Goal: Task Accomplishment & Management: Use online tool/utility

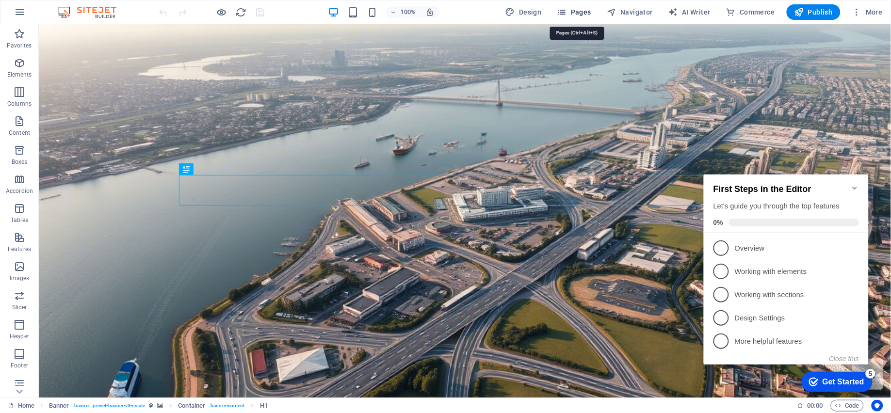
click at [565, 12] on icon "button" at bounding box center [562, 12] width 10 height 10
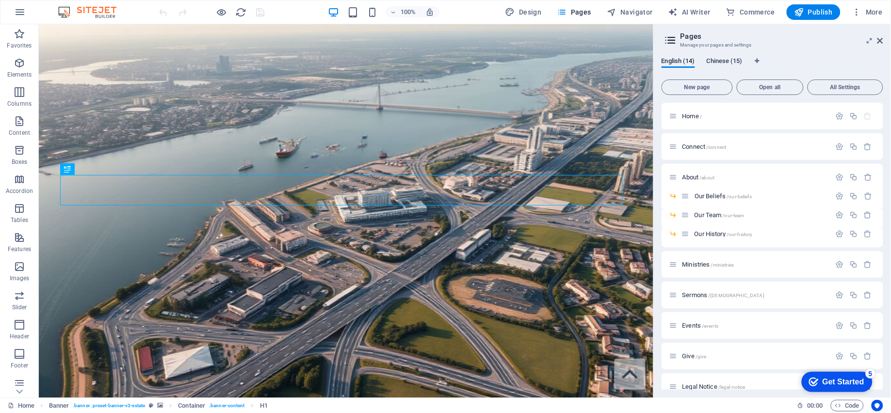
click at [724, 63] on span "Chinese (15)" at bounding box center [725, 62] width 36 height 14
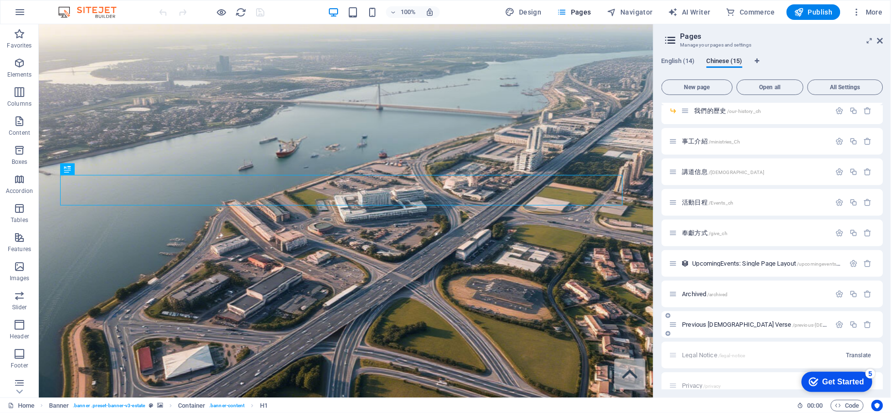
scroll to position [227, 0]
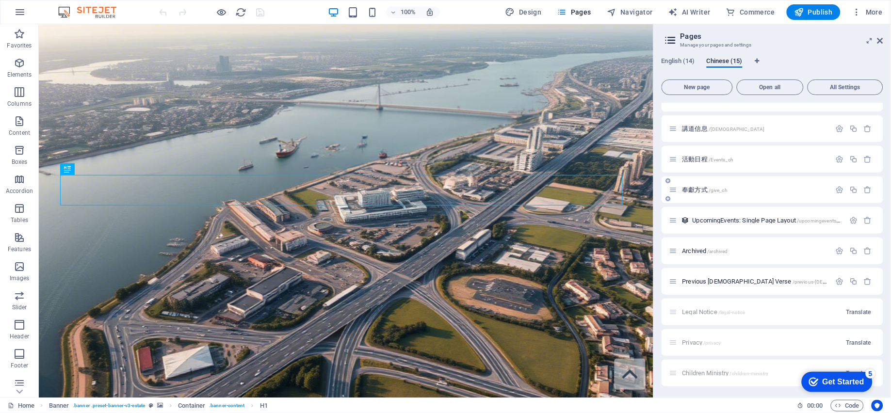
click at [701, 187] on span "奉獻方式 /give_ch" at bounding box center [705, 189] width 46 height 7
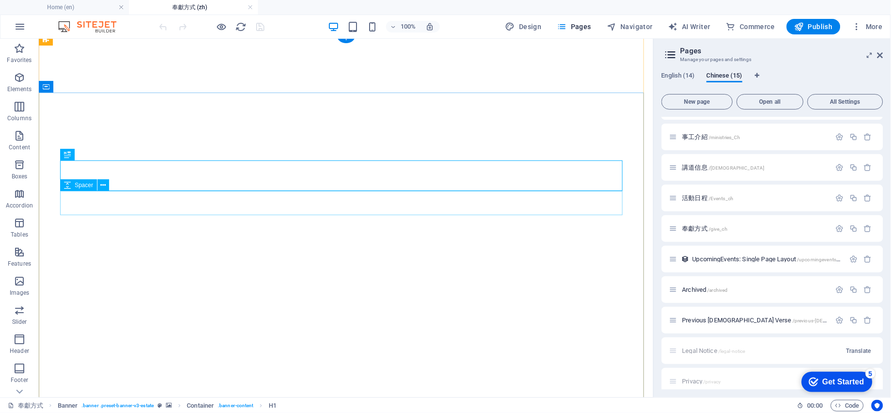
scroll to position [65, 0]
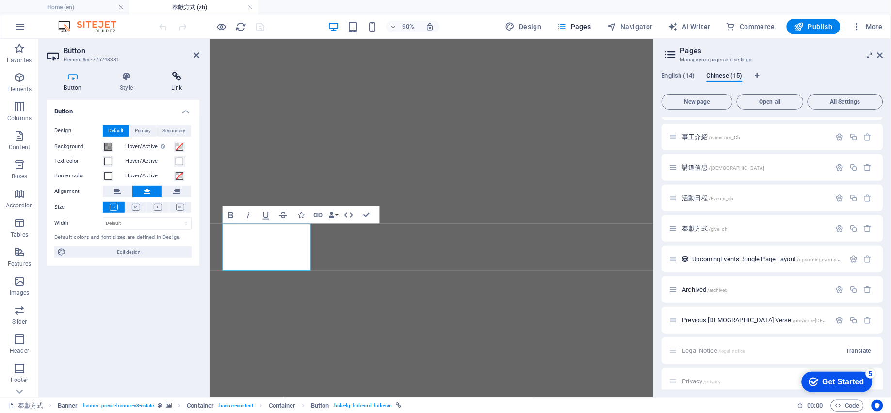
click at [177, 86] on h4 "Link" at bounding box center [177, 82] width 46 height 20
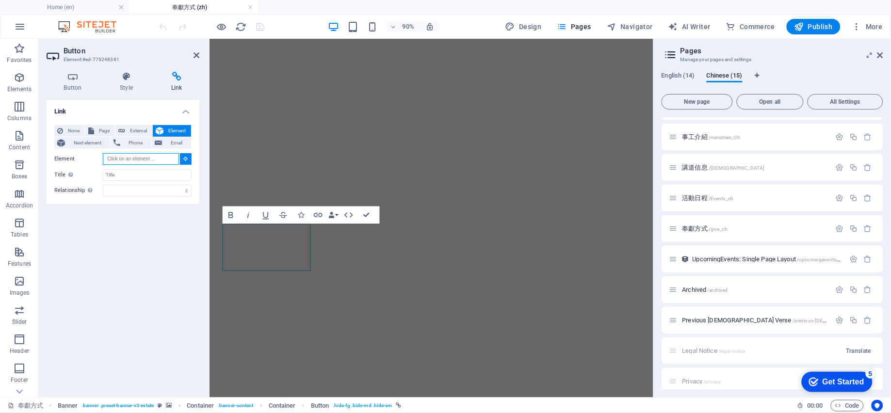
click at [159, 154] on input "Element" at bounding box center [141, 159] width 76 height 12
paste input "https://www.zeffy.com/en-CA/donation-form/ccbc-the-fireside-tithing"
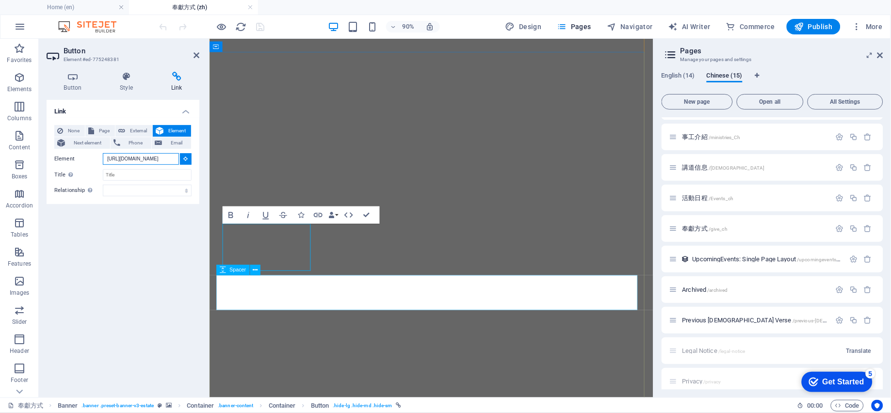
type input "https://www.zeffy.com/en-CA/donation-form/ccbc-the-fireside-tithing"
type input "#ed-775248393"
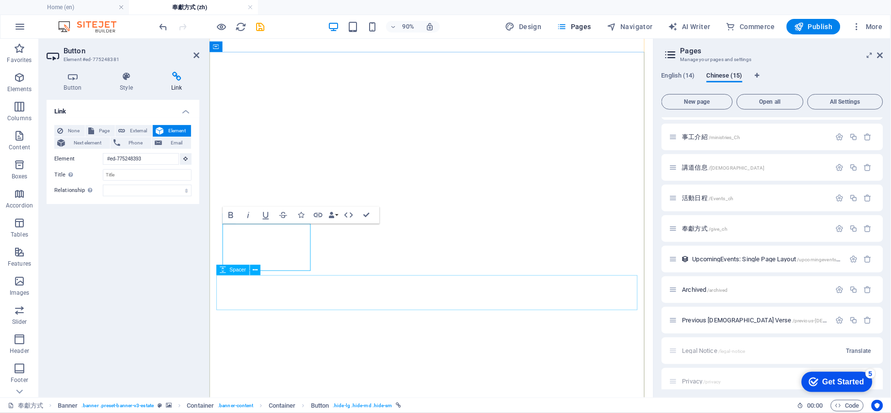
scroll to position [0, 0]
click at [259, 23] on icon "save" at bounding box center [260, 26] width 11 height 11
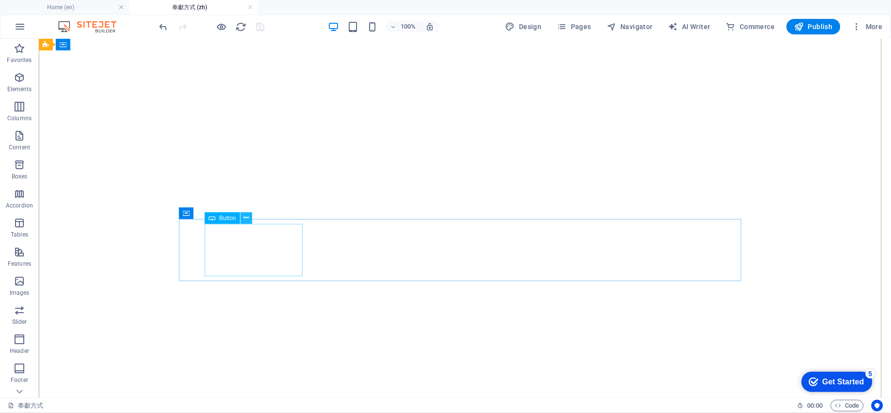
click at [246, 216] on icon at bounding box center [245, 218] width 5 height 10
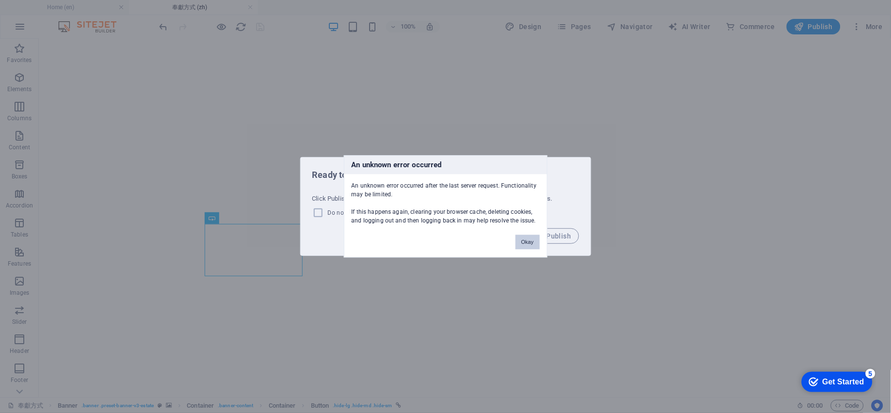
click at [529, 238] on button "Okay" at bounding box center [528, 242] width 24 height 15
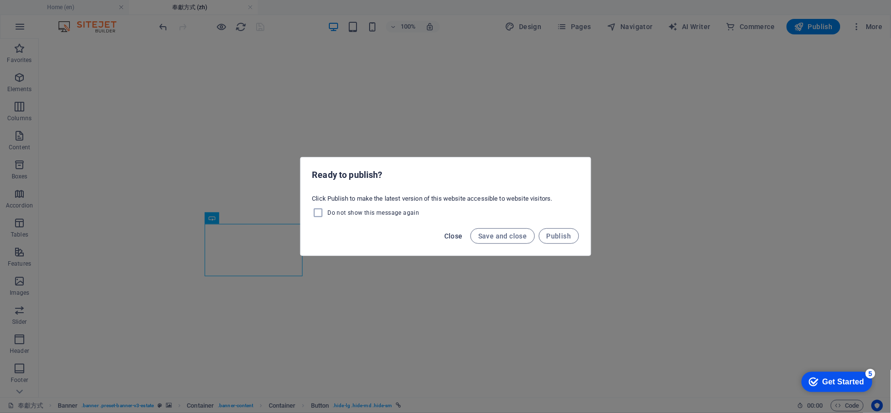
click at [455, 236] on span "Close" at bounding box center [453, 236] width 18 height 8
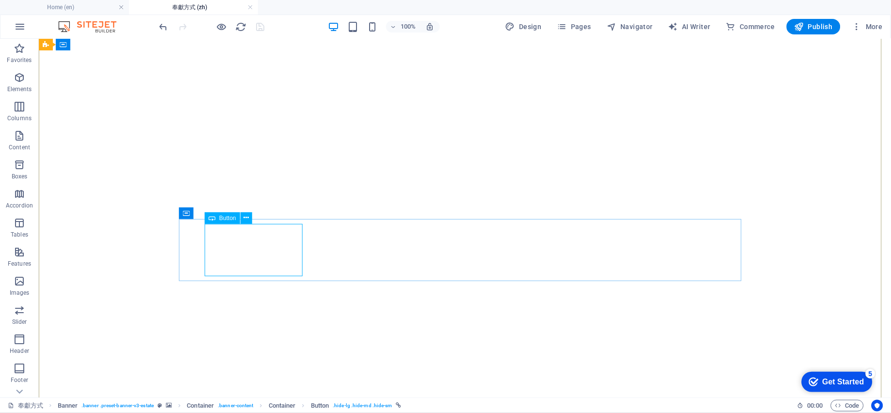
click at [246, 219] on icon at bounding box center [245, 218] width 5 height 10
drag, startPoint x: 424, startPoint y: 259, endPoint x: 287, endPoint y: 244, distance: 138.1
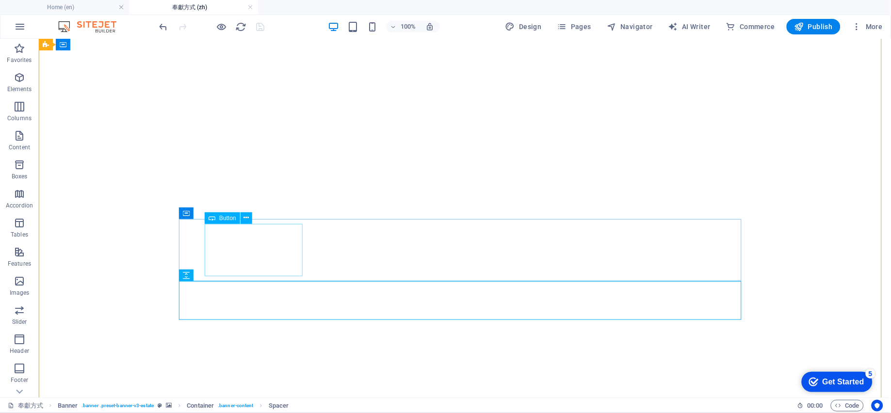
click at [220, 218] on body "Coquitlam Chinese Baptist Church (CCBC) Home (en) 奉獻方式 (zh) Favorites Elements …" at bounding box center [445, 206] width 891 height 413
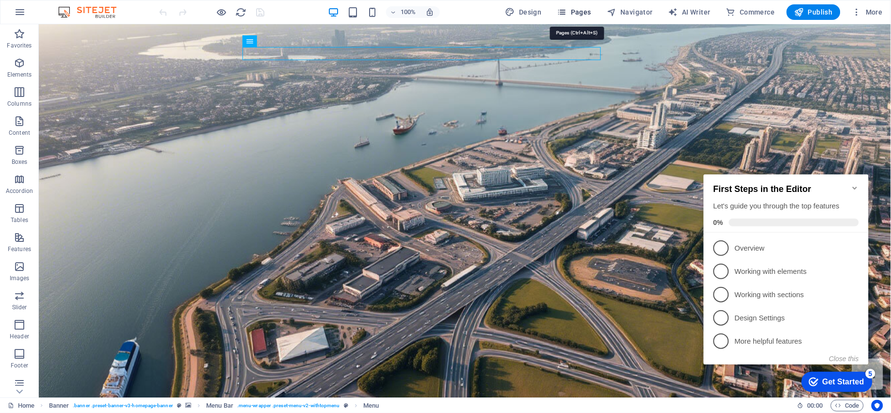
click at [571, 13] on span "Pages" at bounding box center [574, 12] width 34 height 10
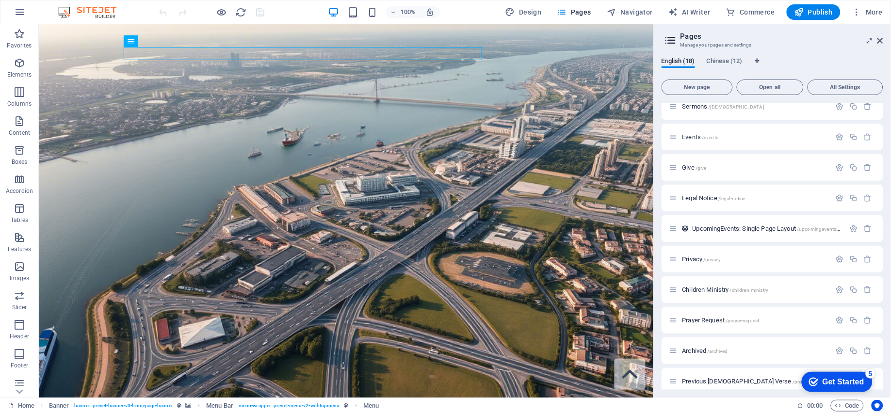
scroll to position [227, 0]
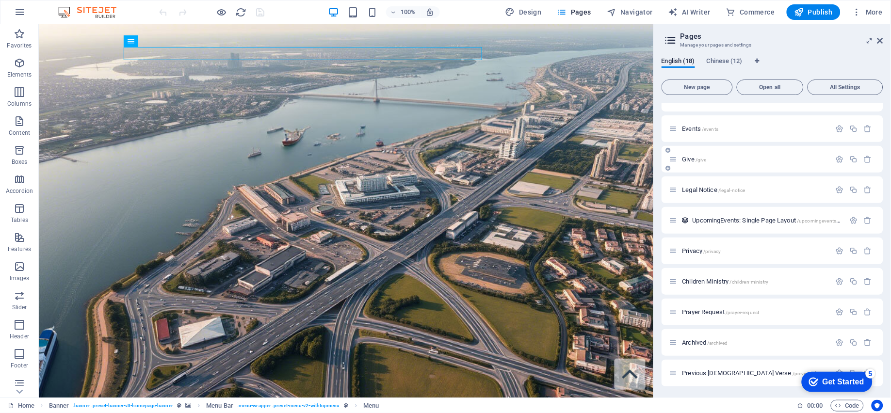
click at [688, 159] on span "Give /give" at bounding box center [694, 159] width 24 height 7
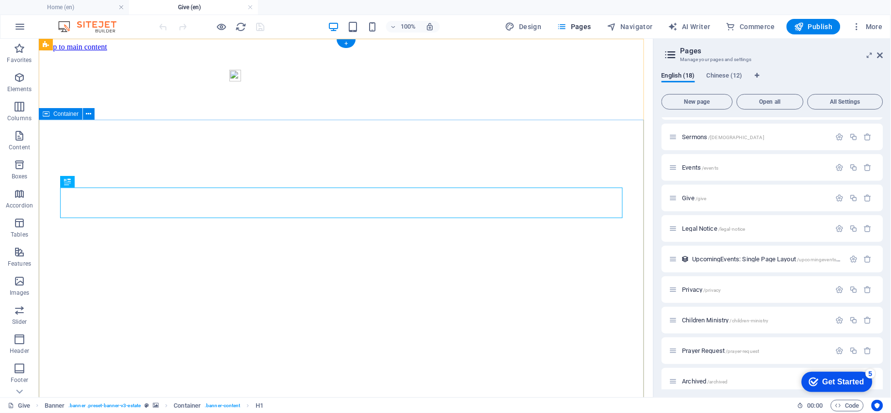
scroll to position [0, 0]
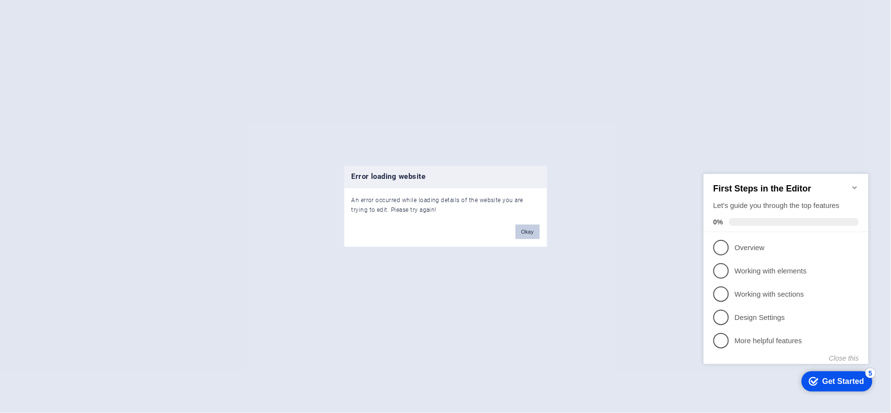
click at [525, 230] on button "Okay" at bounding box center [528, 232] width 24 height 15
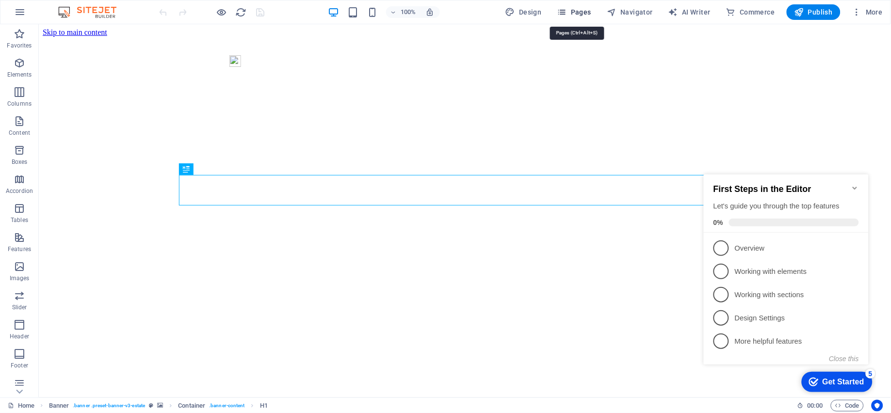
click at [580, 13] on span "Pages" at bounding box center [574, 12] width 34 height 10
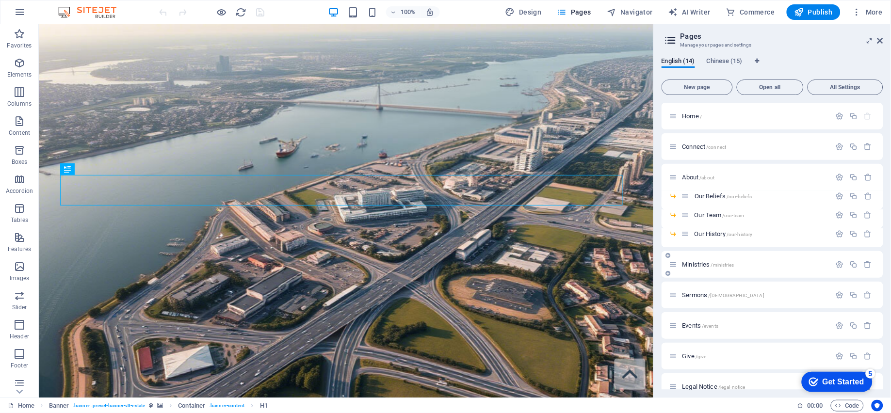
scroll to position [227, 0]
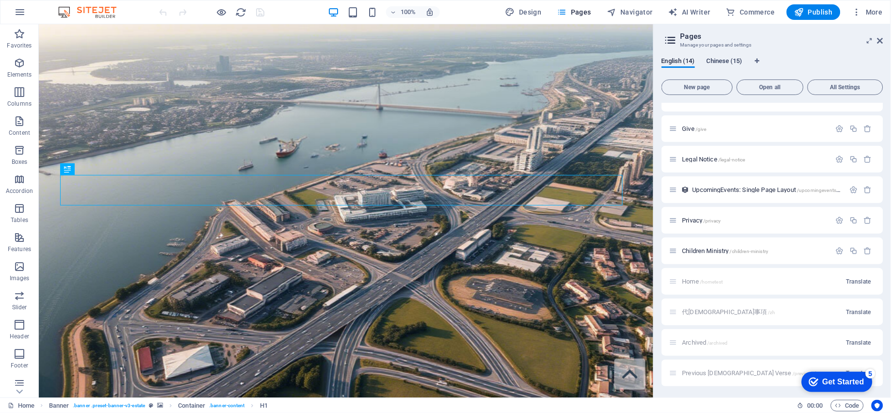
click at [727, 62] on span "Chinese (15)" at bounding box center [725, 62] width 36 height 14
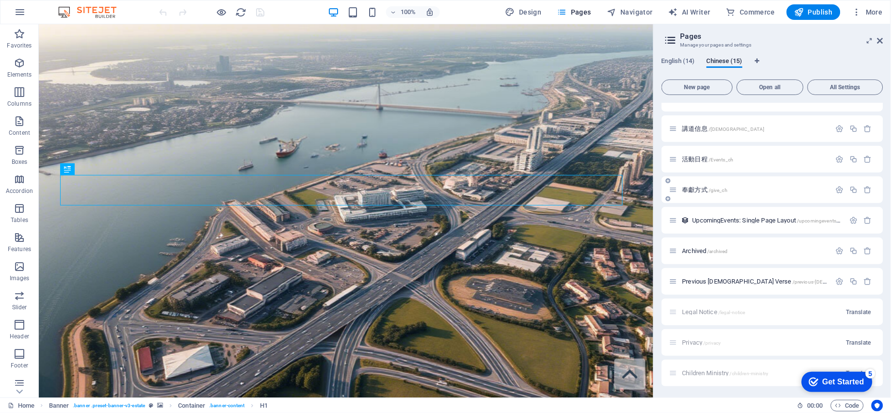
click at [692, 184] on div "奉獻方式 /give_ch" at bounding box center [750, 189] width 162 height 11
click at [692, 190] on span "奉獻方式 /give_ch" at bounding box center [705, 189] width 46 height 7
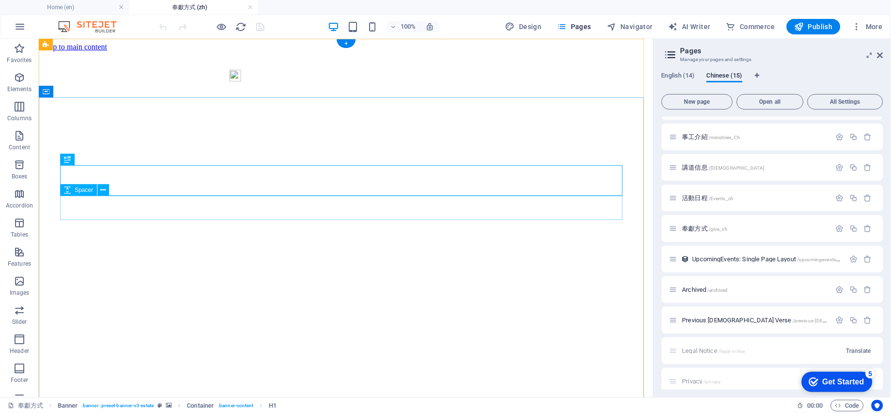
scroll to position [0, 0]
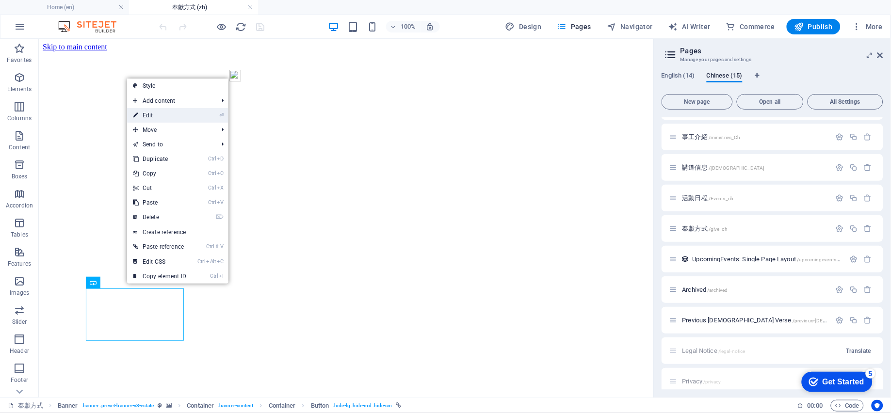
click at [146, 116] on link "⏎ Edit" at bounding box center [159, 115] width 65 height 15
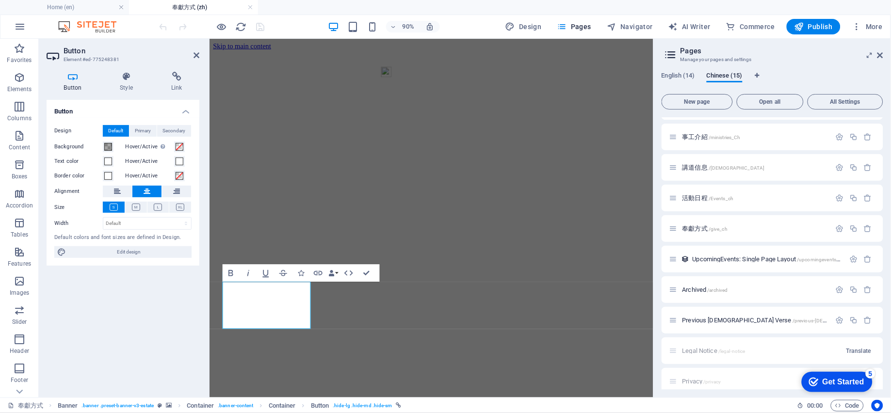
click at [71, 87] on h4 "Button" at bounding box center [75, 82] width 56 height 20
click at [180, 86] on h4 "Link" at bounding box center [177, 82] width 46 height 20
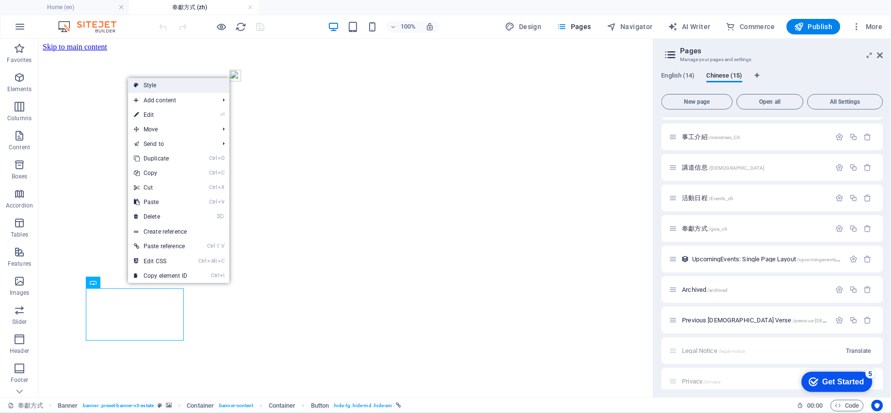
click at [166, 84] on link "Style" at bounding box center [178, 85] width 101 height 15
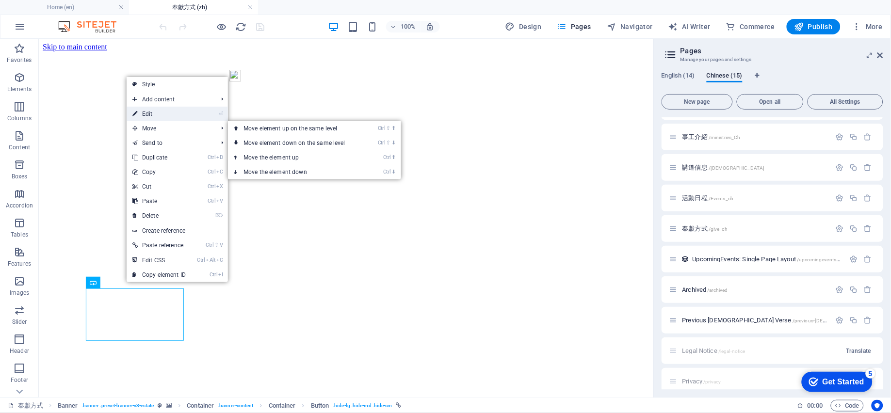
click at [165, 112] on link "⏎ Edit" at bounding box center [159, 114] width 65 height 15
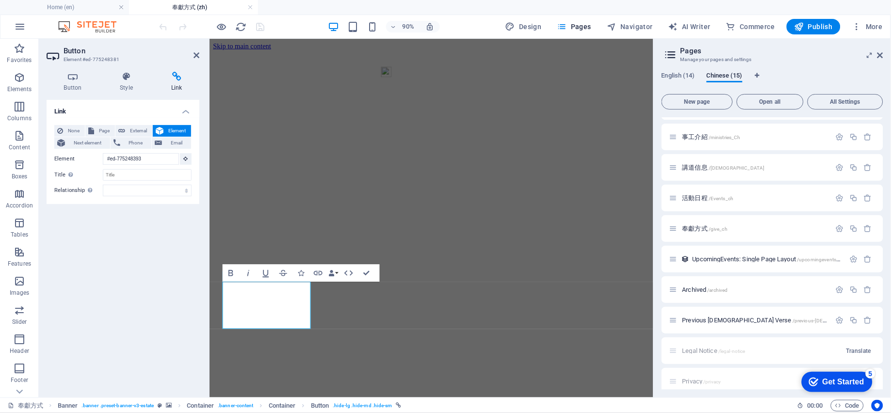
click at [178, 83] on h4 "Link" at bounding box center [177, 82] width 46 height 20
click at [137, 131] on span "External" at bounding box center [138, 131] width 21 height 12
select select "blank"
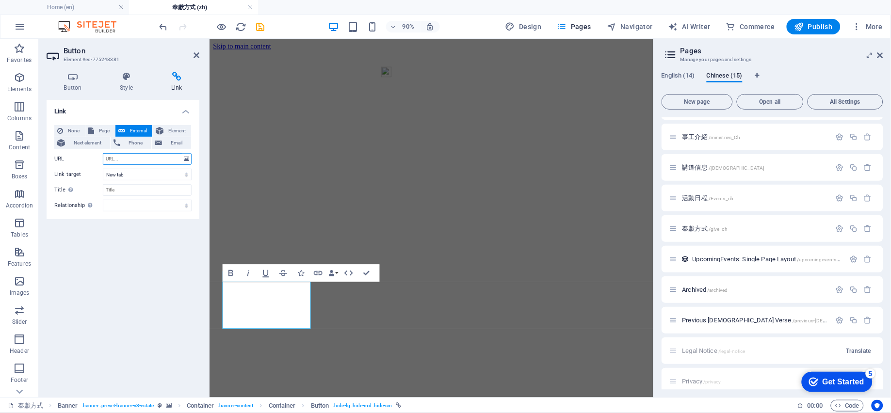
paste input "https://www.zeffy.com/en-CA/donation-form/ccbc-the-fireside-tithing"
type input "https://www.zeffy.com/en-CA/donation-form/ccbc-the-fireside-tithing"
click at [138, 175] on select "New tab Same tab Overlay" at bounding box center [147, 175] width 89 height 12
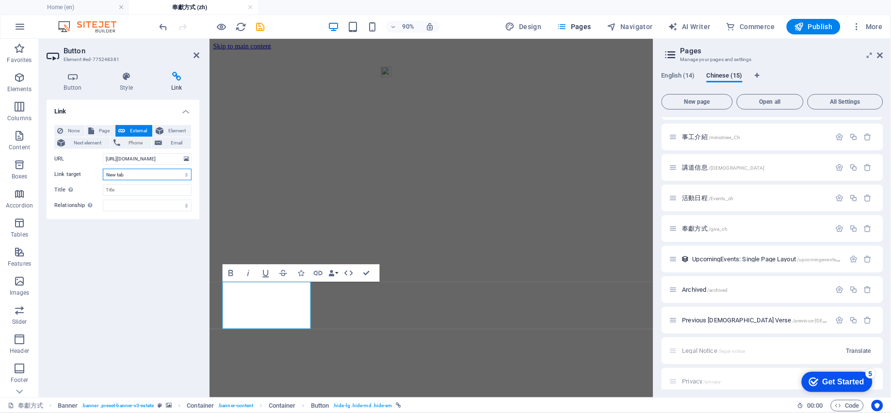
select select
click at [103, 169] on select "New tab Same tab Overlay" at bounding box center [147, 175] width 89 height 12
click at [132, 175] on select "New tab Same tab Overlay" at bounding box center [147, 175] width 89 height 12
click at [103, 169] on select "New tab Same tab Overlay" at bounding box center [147, 175] width 89 height 12
click at [270, 32] on div "90% Design Pages Navigator AI Writer Commerce Publish More" at bounding box center [522, 27] width 729 height 16
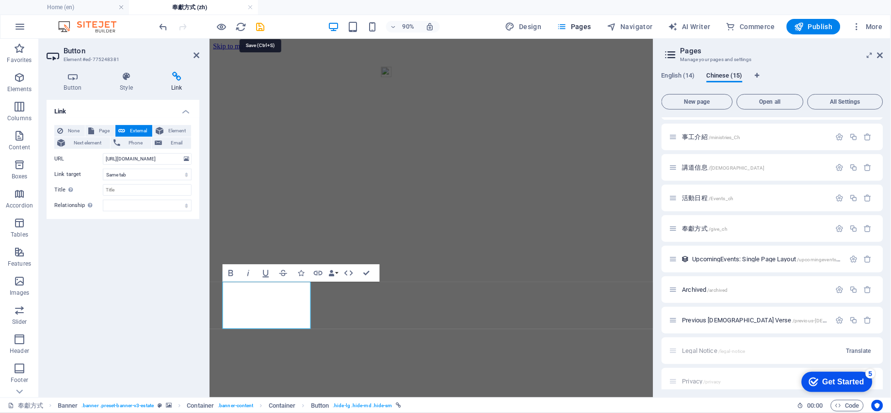
click at [259, 28] on icon "save" at bounding box center [260, 26] width 11 height 11
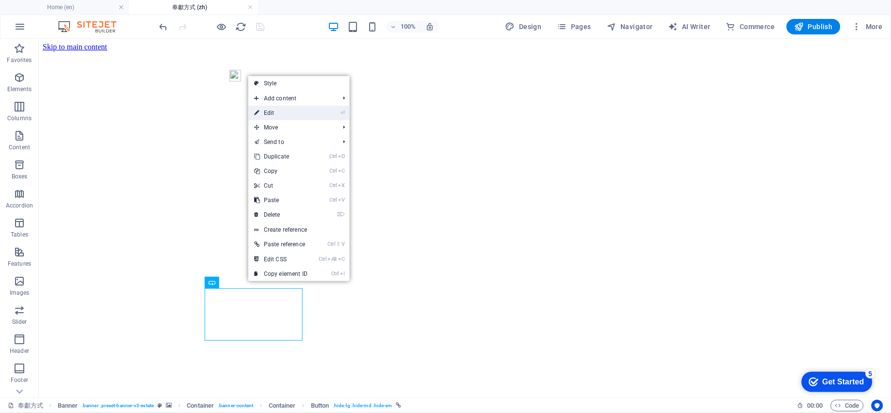
click at [284, 111] on link "⏎ Edit" at bounding box center [280, 113] width 65 height 15
select select
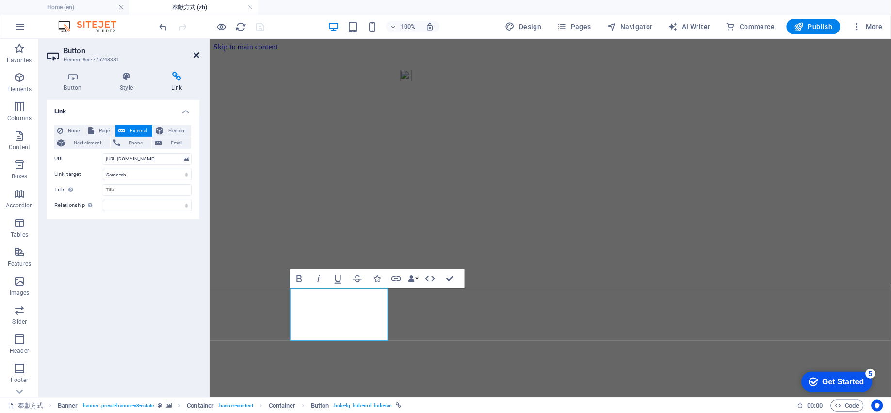
click at [198, 54] on icon at bounding box center [197, 55] width 6 height 8
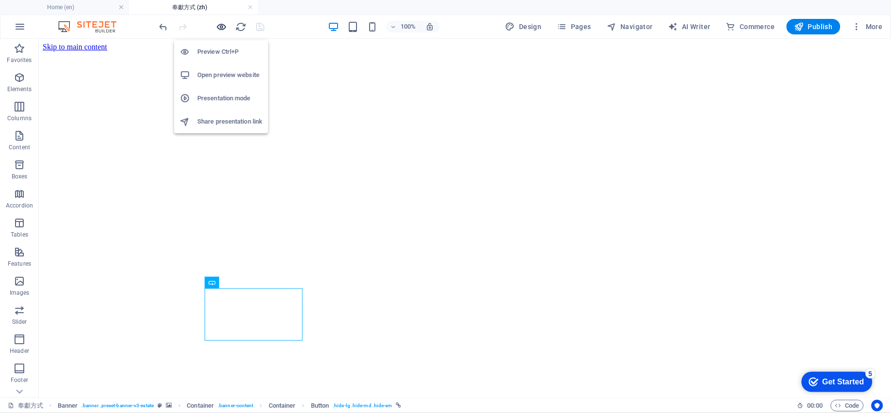
click at [222, 28] on icon "button" at bounding box center [221, 26] width 11 height 11
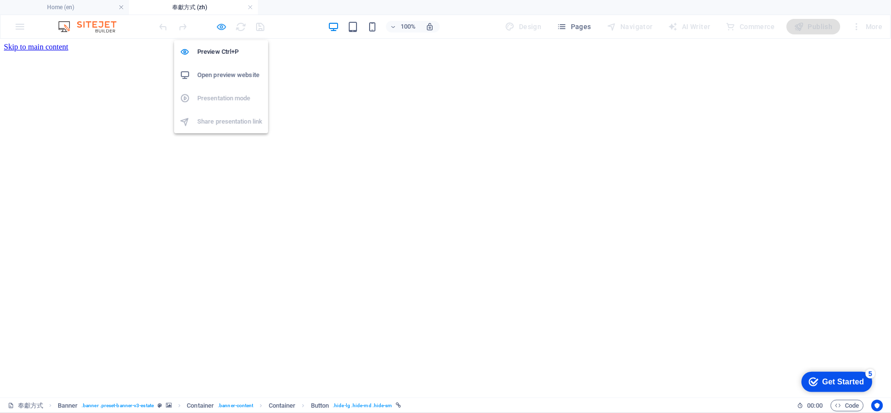
click at [219, 23] on icon "button" at bounding box center [221, 26] width 11 height 11
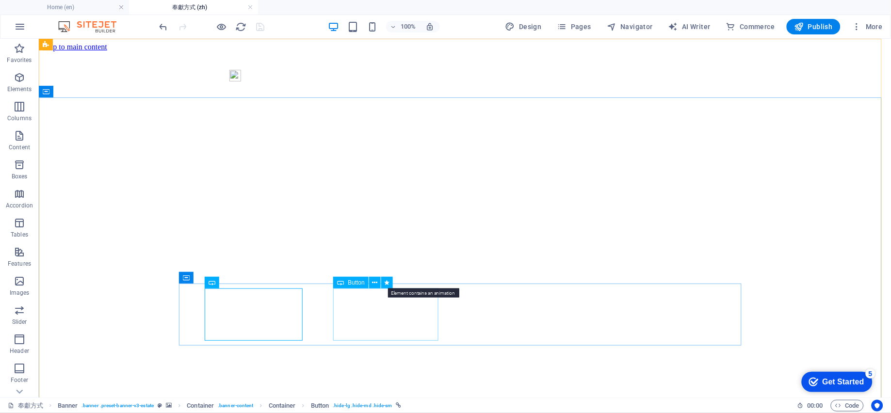
drag, startPoint x: 426, startPoint y: 323, endPoint x: 346, endPoint y: 303, distance: 82.5
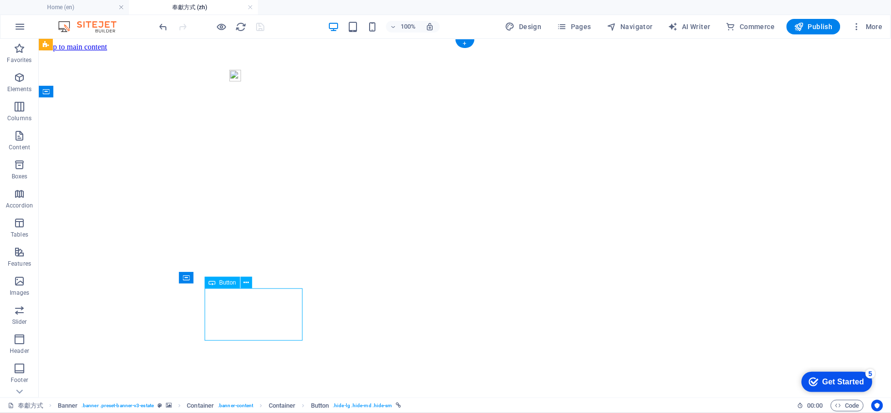
select select
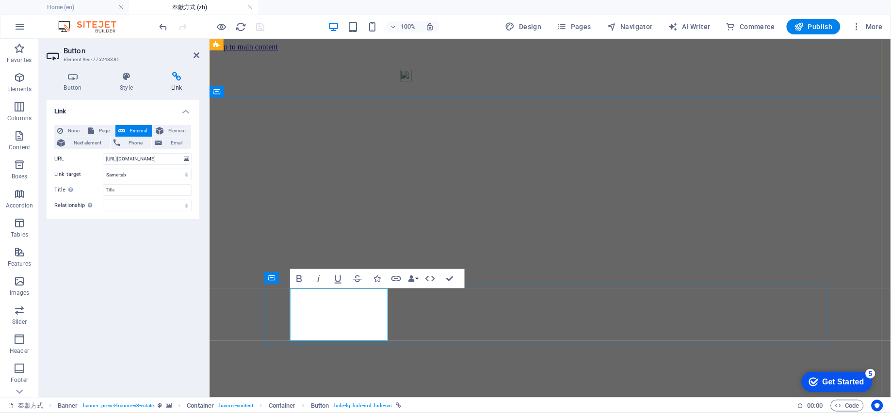
copy link "Zeffy"
click at [125, 88] on h4 "Style" at bounding box center [128, 82] width 51 height 20
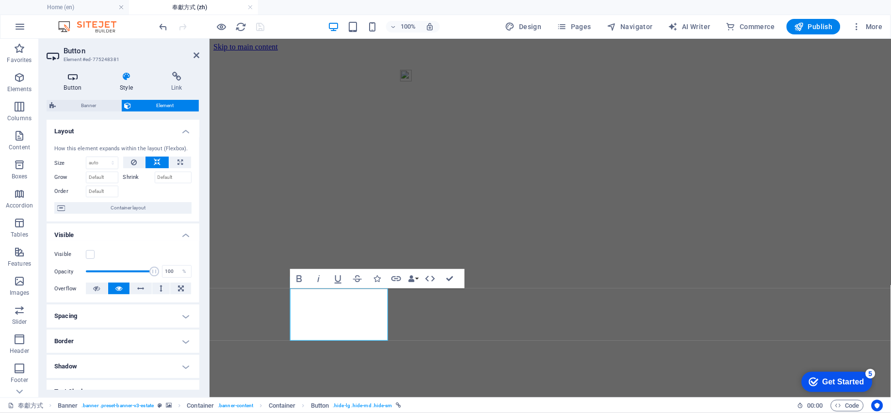
click at [68, 83] on h4 "Button" at bounding box center [75, 82] width 56 height 20
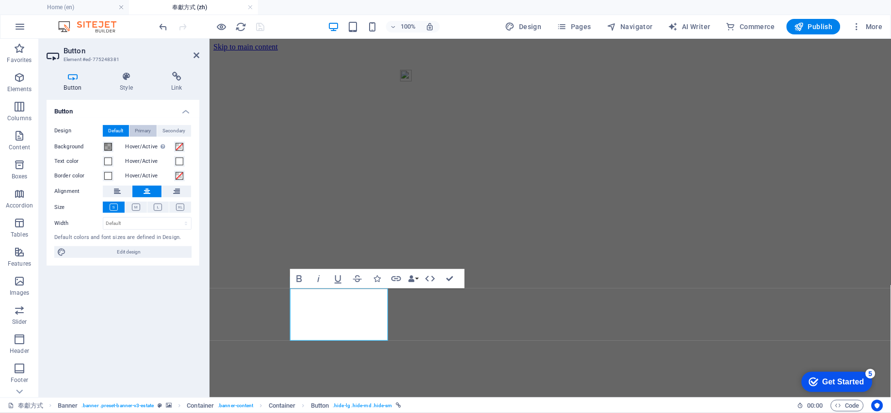
click at [143, 131] on span "Primary" at bounding box center [143, 131] width 16 height 12
click at [179, 129] on span "Secondary" at bounding box center [174, 131] width 23 height 12
click at [113, 128] on span "Default" at bounding box center [116, 131] width 15 height 12
click at [108, 146] on span at bounding box center [108, 147] width 8 height 8
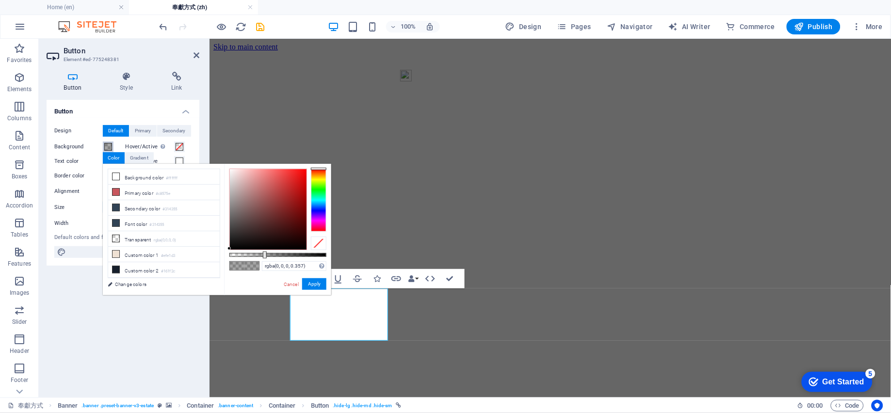
click at [108, 146] on span at bounding box center [108, 147] width 8 height 8
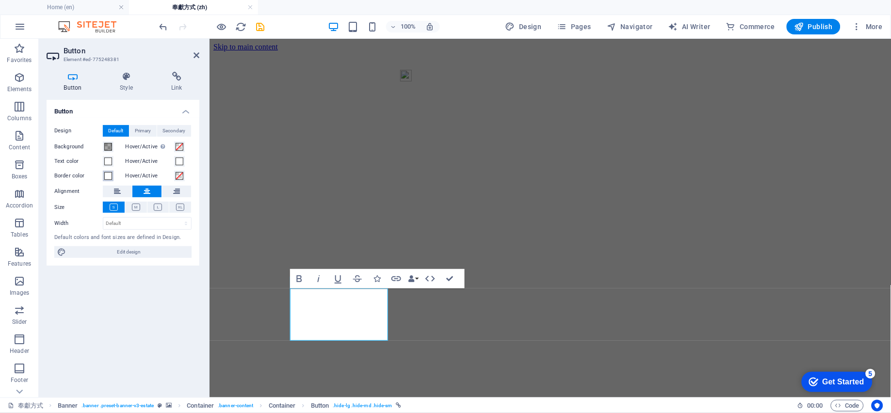
click at [105, 176] on span at bounding box center [108, 176] width 8 height 8
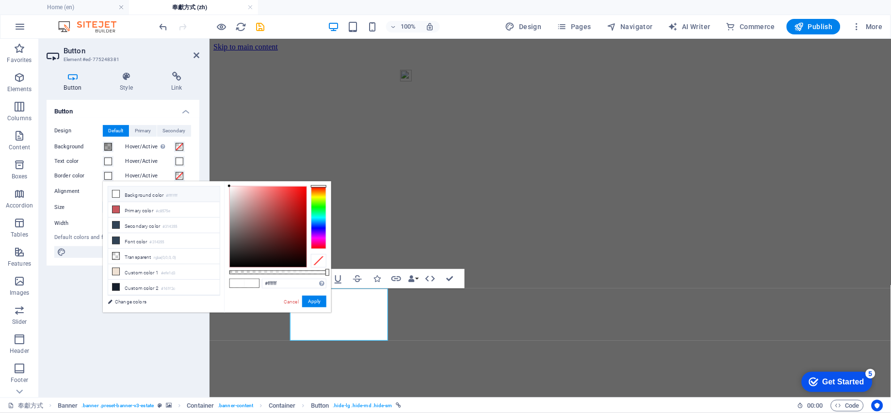
click at [117, 193] on icon at bounding box center [116, 194] width 7 height 7
click at [118, 192] on icon at bounding box center [116, 194] width 7 height 7
click at [312, 301] on button "Apply" at bounding box center [314, 302] width 24 height 12
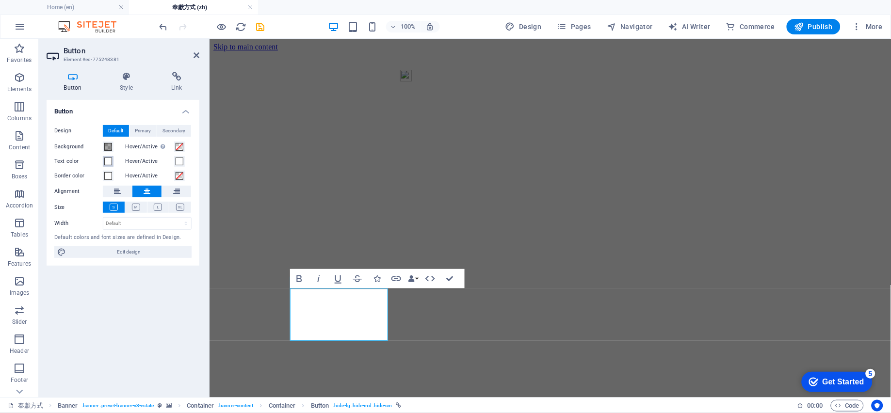
click at [107, 160] on span at bounding box center [108, 162] width 8 height 8
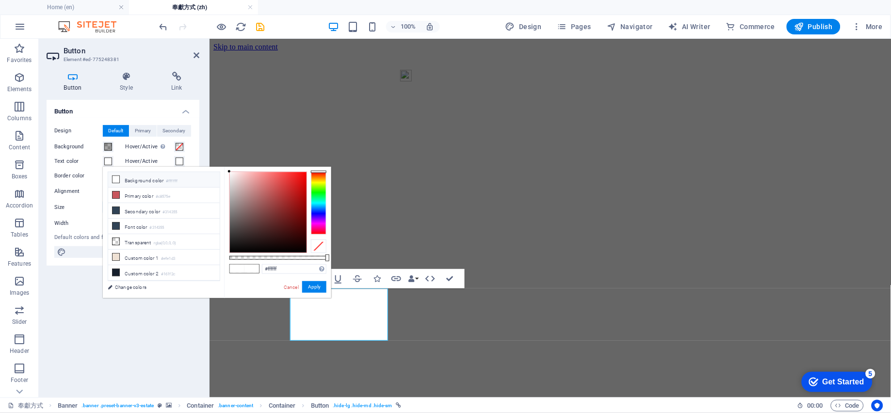
click at [112, 177] on span at bounding box center [116, 180] width 8 height 8
click at [308, 286] on button "Apply" at bounding box center [314, 287] width 24 height 12
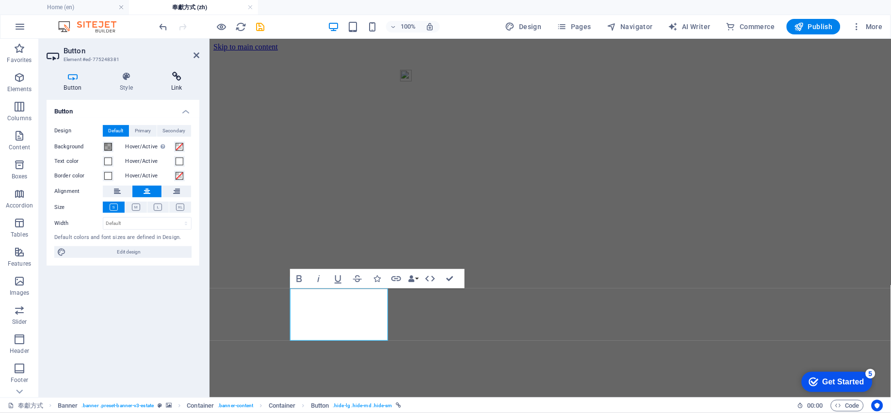
click at [171, 87] on h4 "Link" at bounding box center [177, 82] width 46 height 20
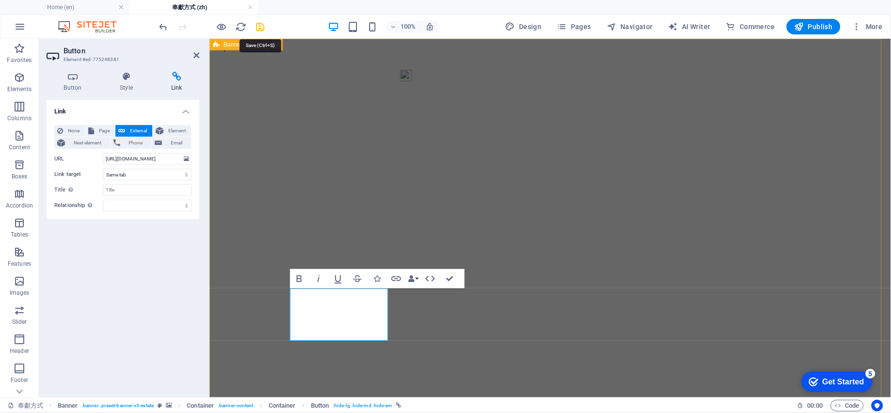
click at [261, 27] on icon "save" at bounding box center [260, 26] width 11 height 11
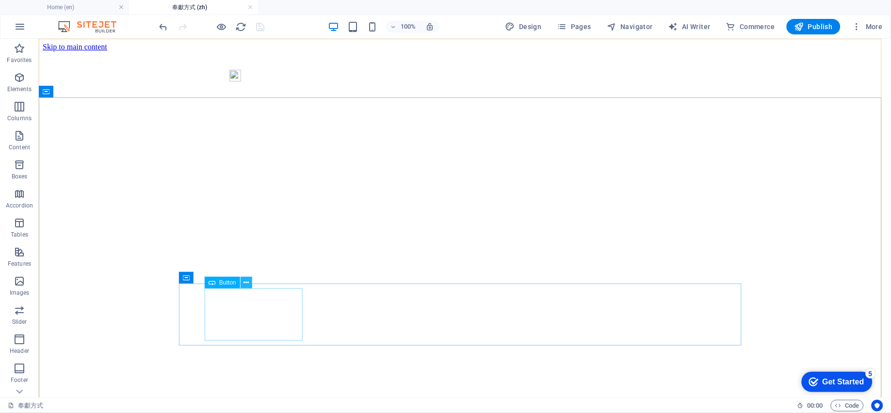
click at [247, 286] on icon at bounding box center [245, 283] width 5 height 10
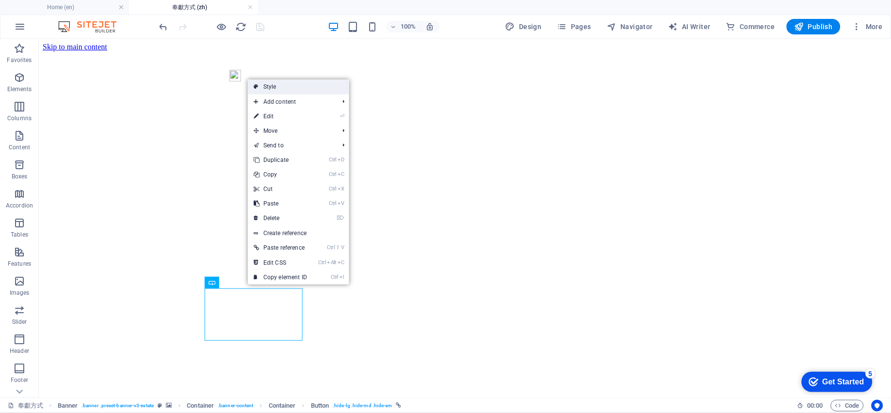
click at [313, 87] on link "Style" at bounding box center [298, 87] width 101 height 15
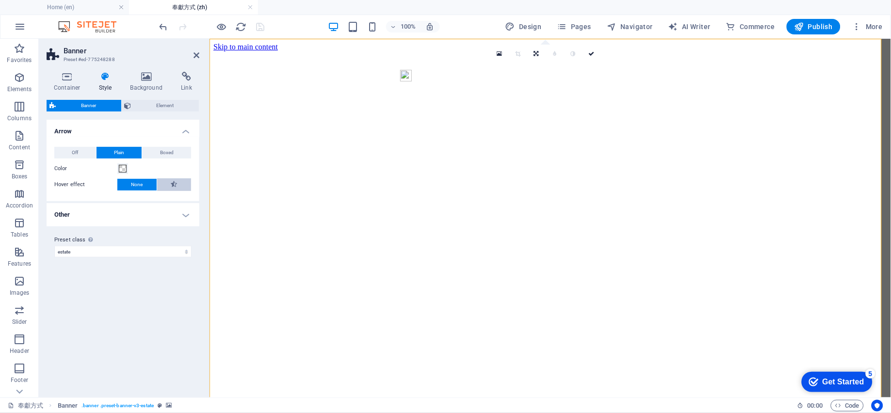
click at [173, 182] on icon at bounding box center [174, 184] width 6 height 12
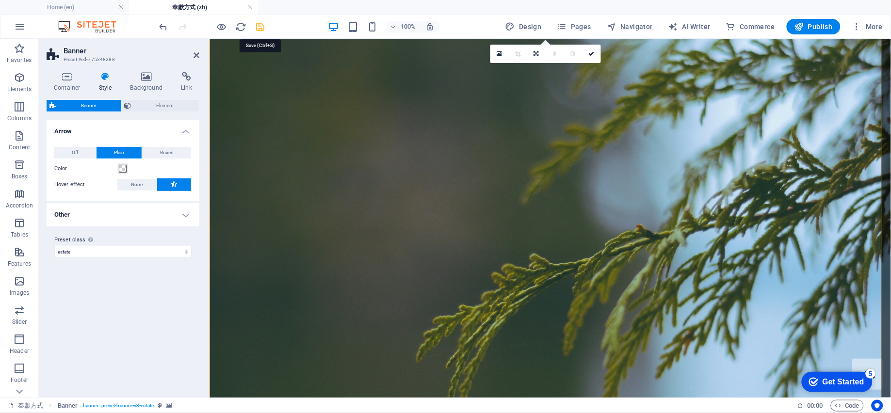
click at [260, 27] on icon "save" at bounding box center [260, 26] width 11 height 11
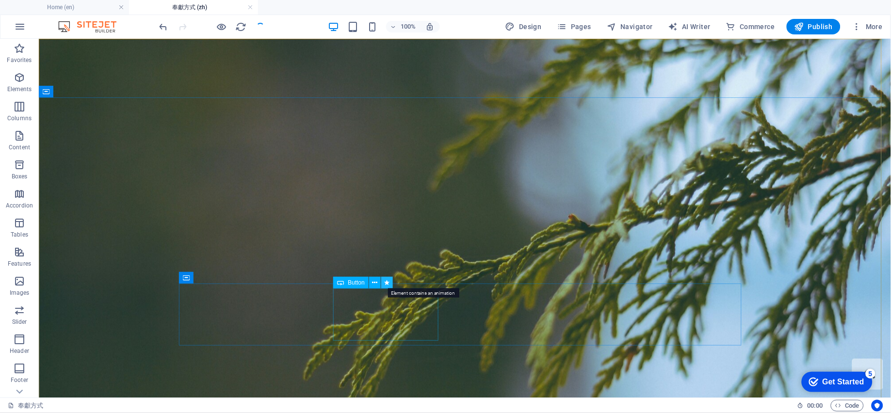
click at [386, 280] on icon at bounding box center [387, 283] width 5 height 10
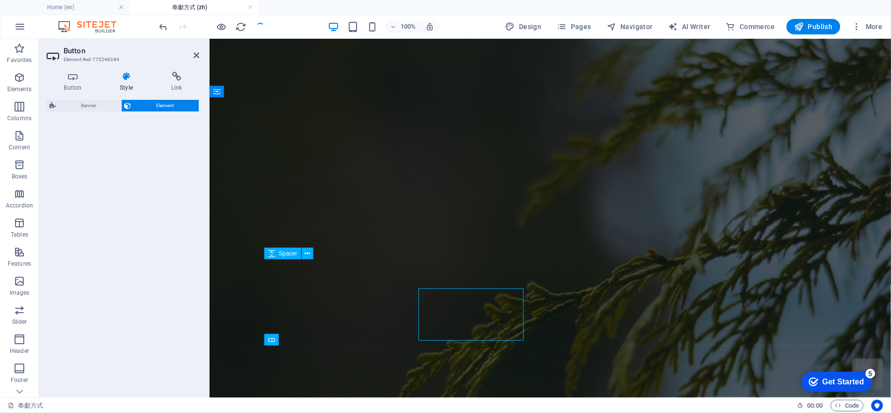
select select "fade"
select select "s"
select select "scroll"
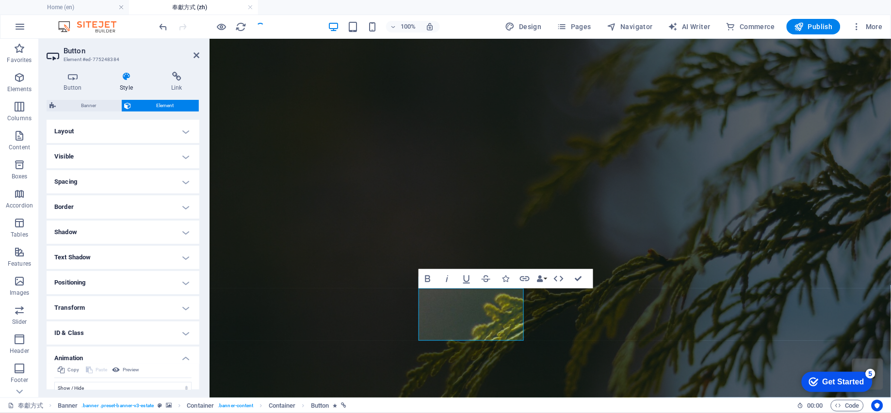
click at [128, 76] on icon at bounding box center [127, 77] width 48 height 10
click at [67, 81] on icon at bounding box center [73, 77] width 52 height 10
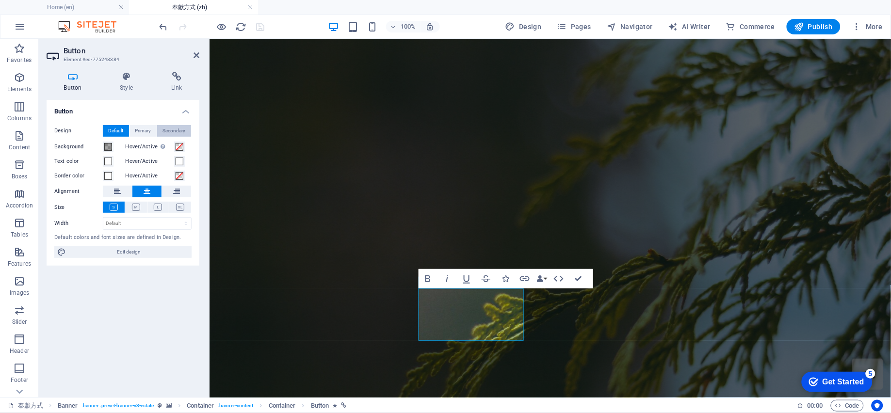
click at [176, 130] on span "Secondary" at bounding box center [174, 131] width 23 height 12
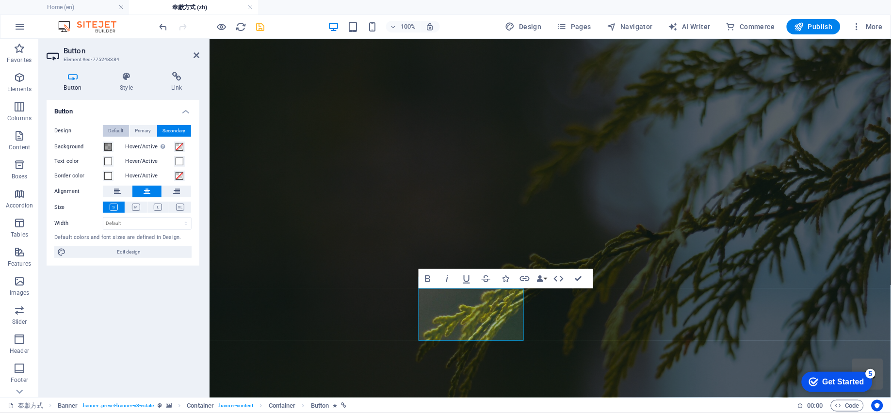
click at [116, 129] on span "Default" at bounding box center [116, 131] width 15 height 12
click at [197, 54] on icon at bounding box center [197, 55] width 6 height 8
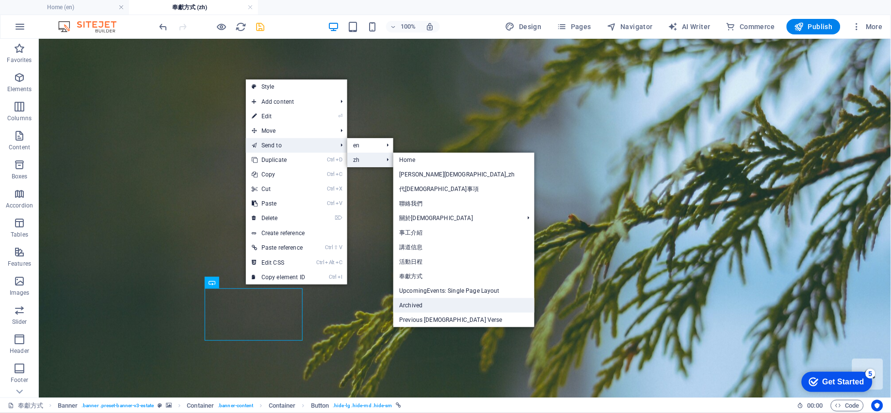
click at [408, 303] on link "Archived" at bounding box center [463, 305] width 141 height 15
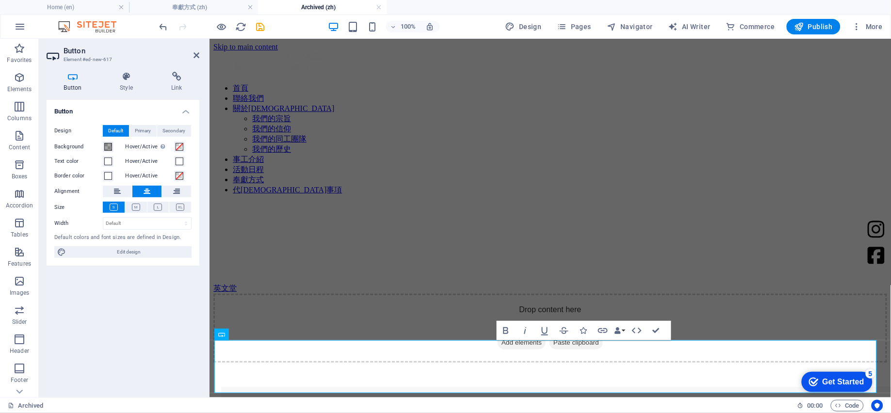
scroll to position [2327, 0]
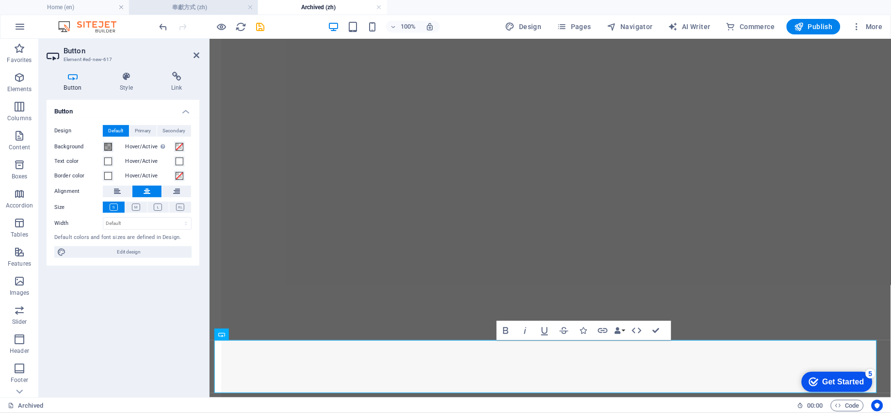
click at [184, 2] on h4 "奉獻方式 (zh)" at bounding box center [193, 7] width 129 height 11
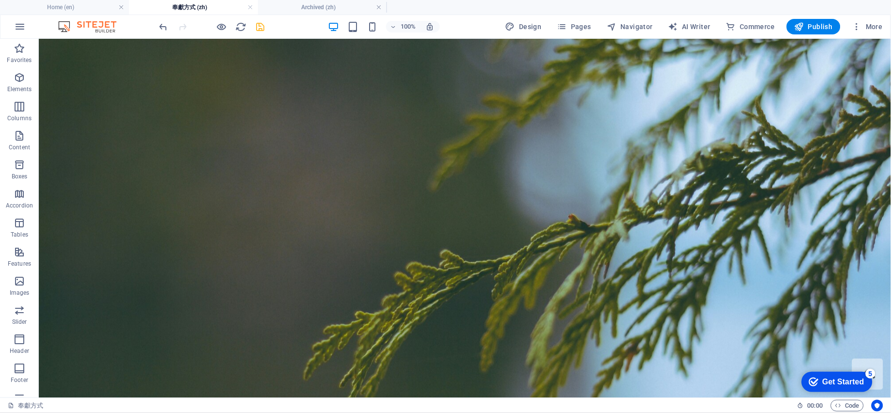
scroll to position [0, 0]
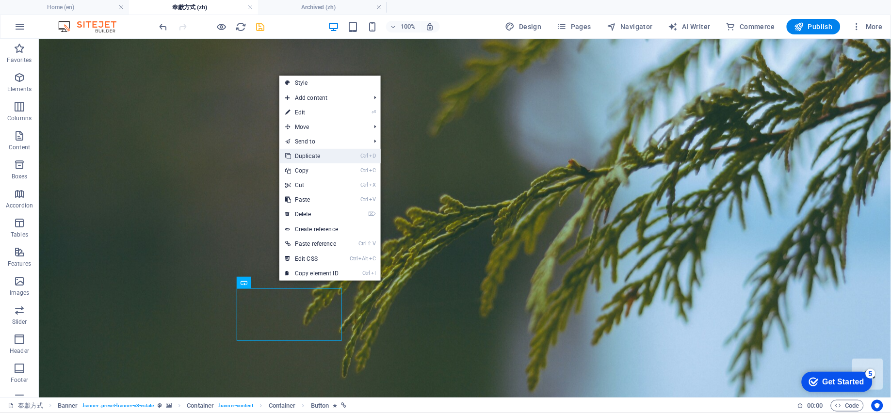
click at [324, 153] on link "Ctrl D Duplicate" at bounding box center [311, 156] width 65 height 15
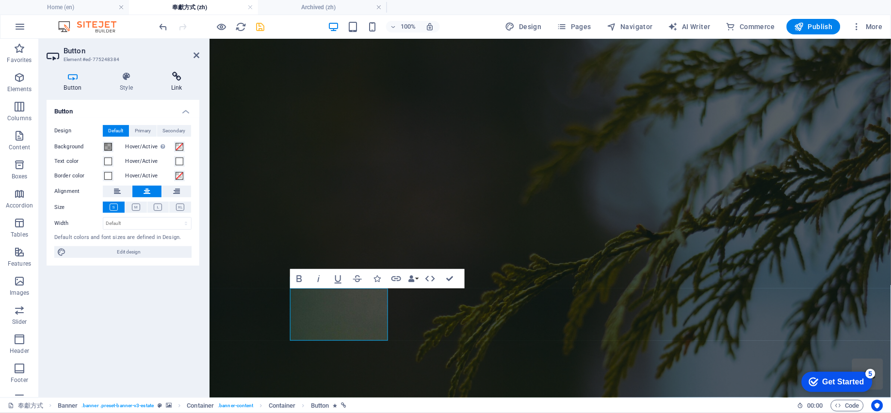
click at [176, 73] on icon at bounding box center [177, 77] width 46 height 10
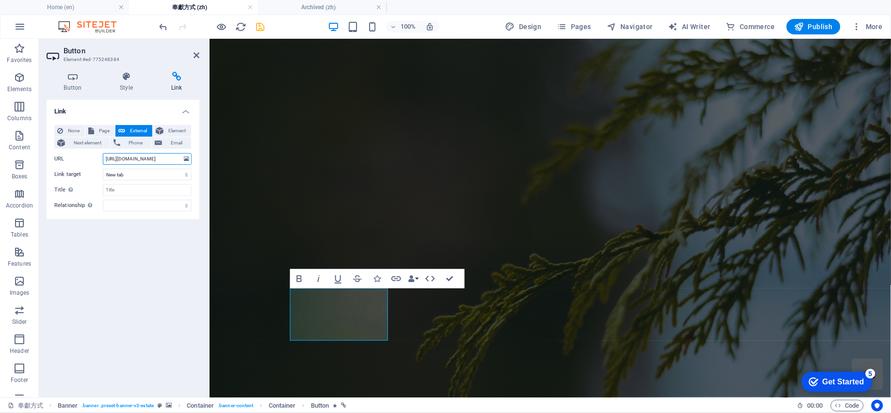
click at [135, 156] on input "https://www.paypal.com/ca/fundraiser/charity/3426628" at bounding box center [147, 159] width 89 height 12
paste input "https://www.zeffy.com/en-CA/donation-form/ccbc-the-fireside-tithing"
type input "https://www.zeffy.com/en-CA/donation-form/ccbc-the-fireside-tithing"
click at [126, 85] on h4 "Style" at bounding box center [128, 82] width 51 height 20
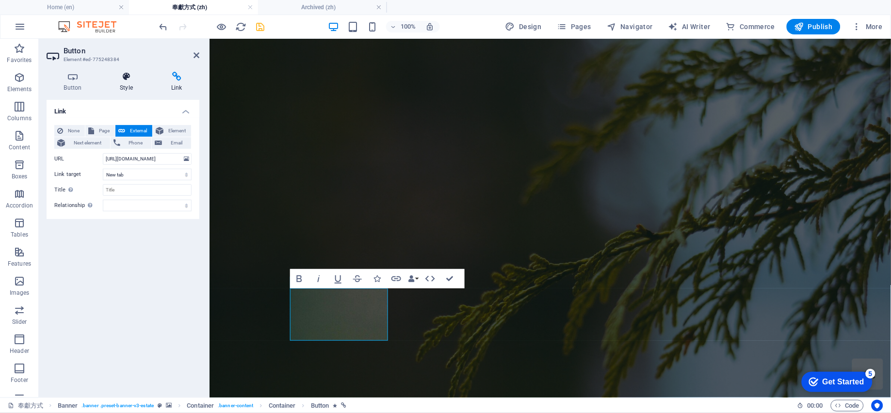
scroll to position [0, 0]
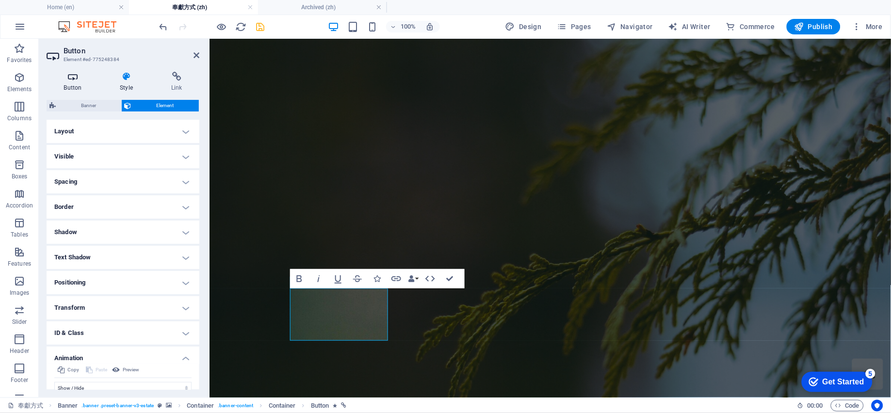
click at [71, 87] on h4 "Button" at bounding box center [75, 82] width 56 height 20
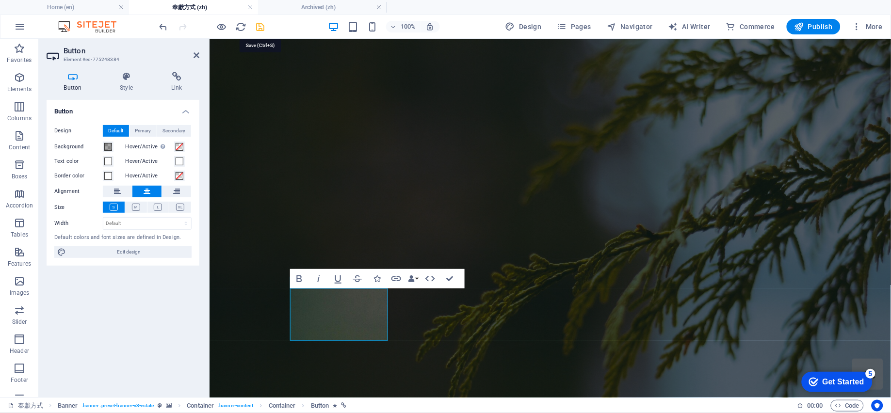
click at [257, 25] on icon "save" at bounding box center [260, 26] width 11 height 11
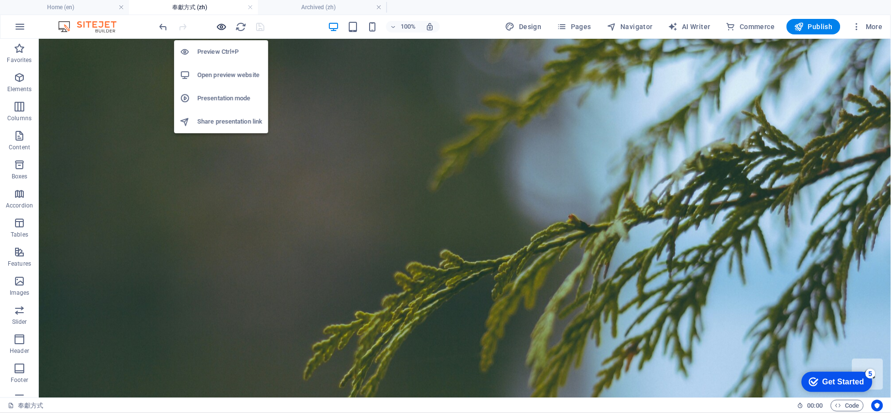
click at [222, 23] on icon "button" at bounding box center [221, 26] width 11 height 11
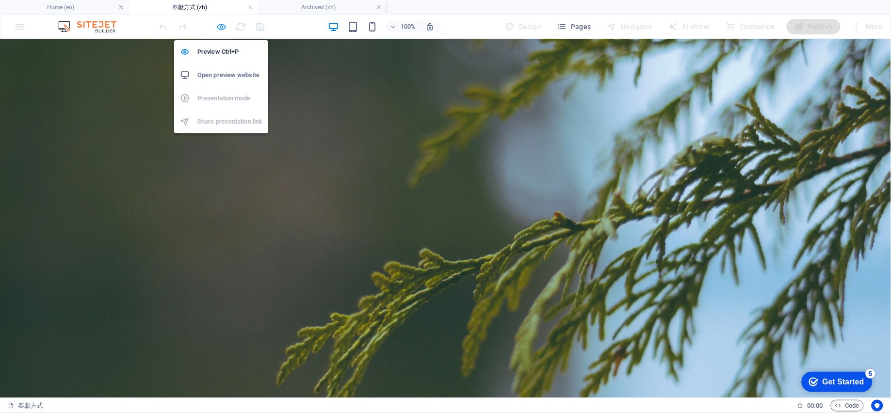
click at [220, 27] on icon "button" at bounding box center [221, 26] width 11 height 11
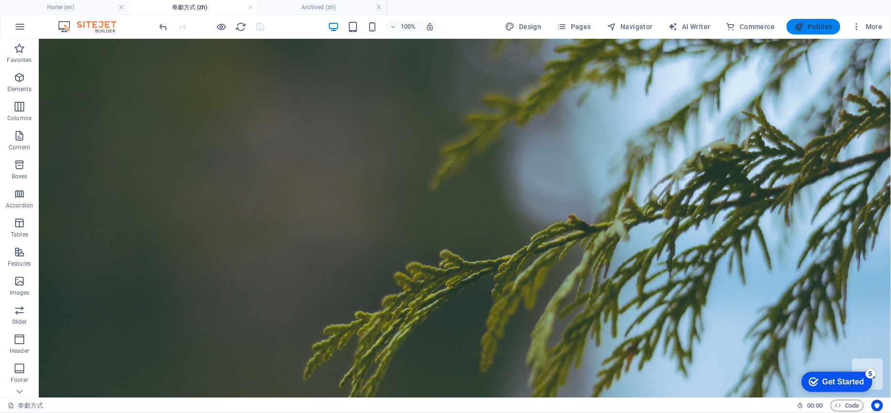
click at [820, 23] on span "Publish" at bounding box center [813, 27] width 38 height 10
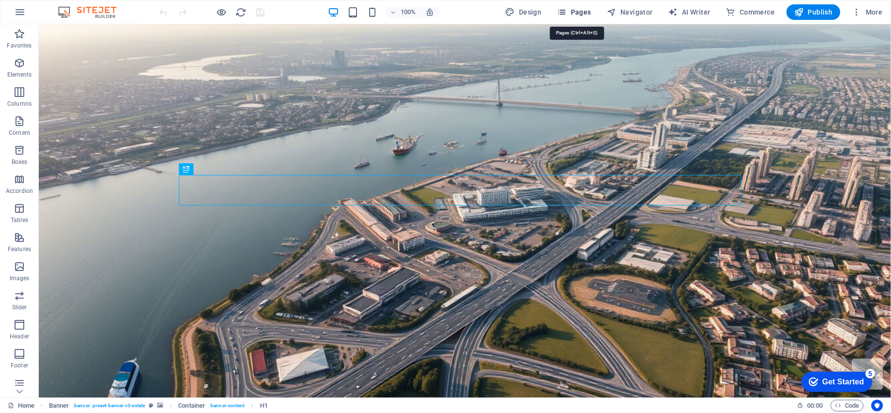
click at [574, 15] on span "Pages" at bounding box center [574, 12] width 34 height 10
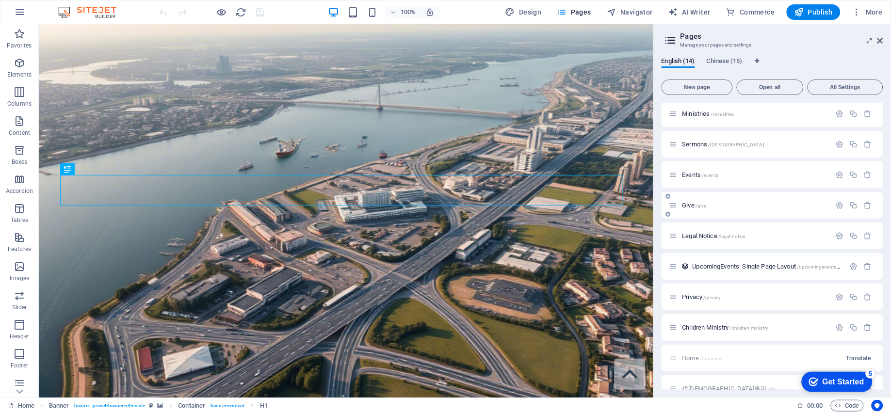
scroll to position [194, 0]
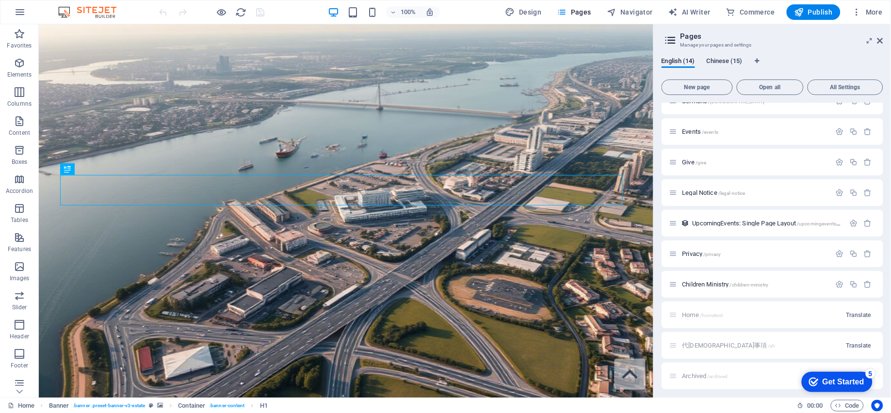
click at [722, 61] on span "Chinese (15)" at bounding box center [725, 62] width 36 height 14
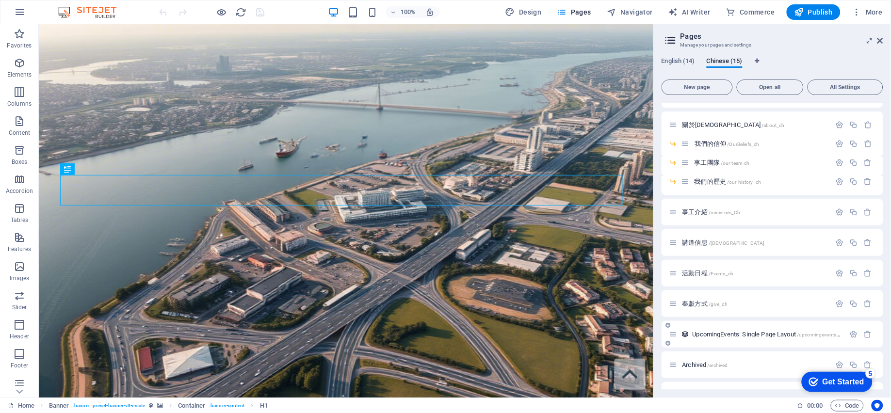
scroll to position [227, 0]
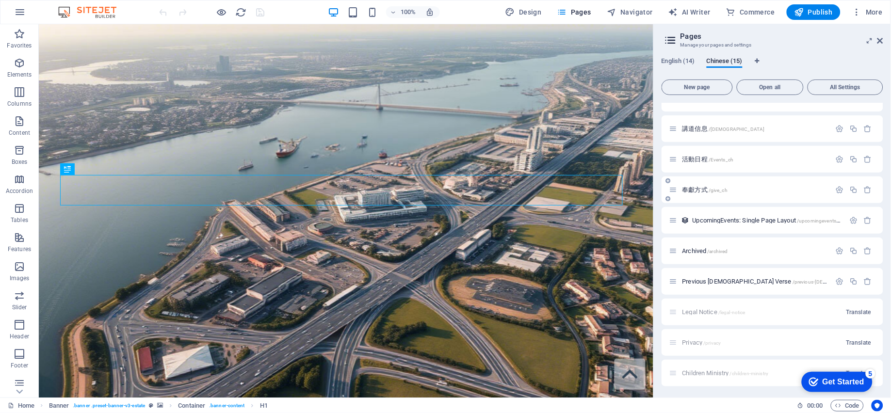
click at [699, 189] on span "奉獻方式 /give_ch" at bounding box center [705, 189] width 46 height 7
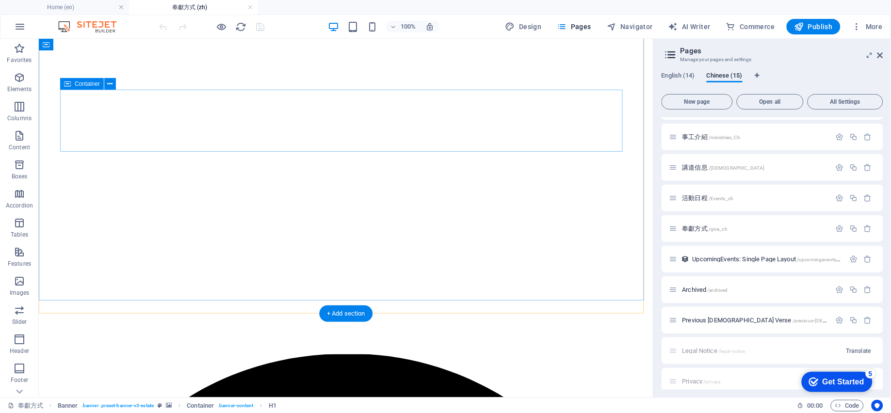
scroll to position [0, 0]
